Goal: Task Accomplishment & Management: Use online tool/utility

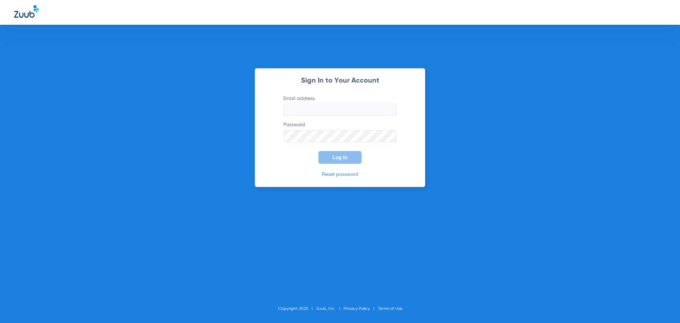
type input "[EMAIL_ADDRESS][DOMAIN_NAME]"
click at [342, 160] on span "Log In" at bounding box center [340, 158] width 15 height 6
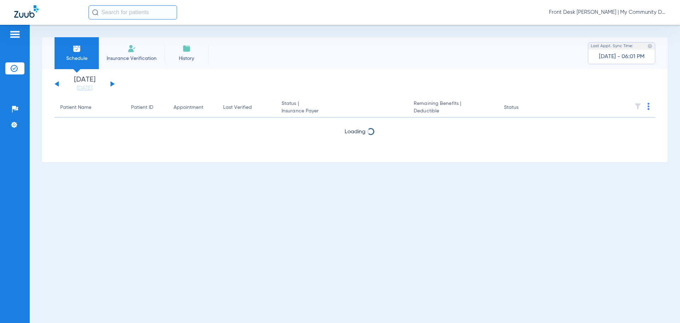
click at [135, 11] on input "text" at bounding box center [133, 12] width 89 height 14
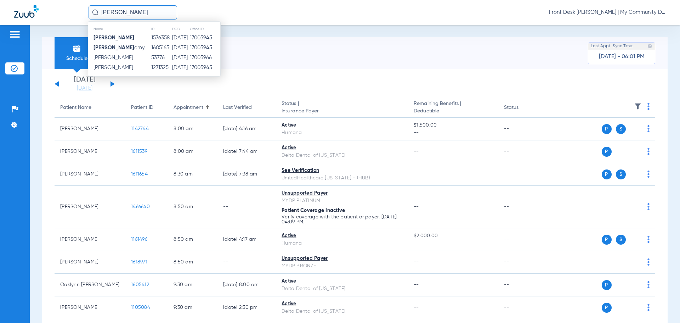
click at [166, 11] on input "[PERSON_NAME]" at bounding box center [133, 12] width 89 height 14
type input "[PERSON_NAME]"
click at [130, 46] on span "[PERSON_NAME] omy" at bounding box center [119, 47] width 51 height 5
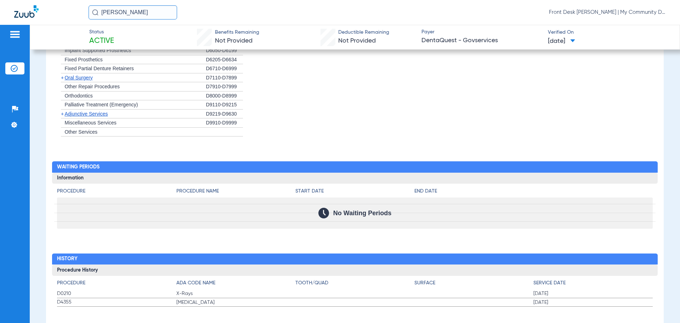
scroll to position [564, 0]
